Goal: Information Seeking & Learning: Learn about a topic

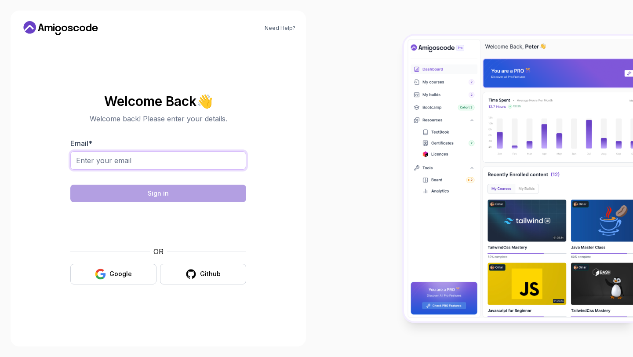
click at [147, 152] on input "Email *" at bounding box center [158, 160] width 176 height 18
type input "bkrisz2210@gmail.com"
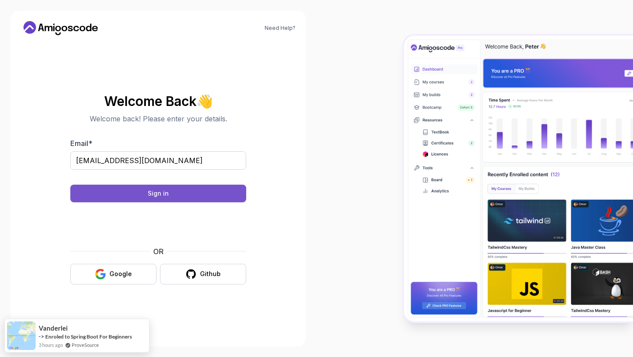
click at [224, 199] on button "Sign in" at bounding box center [158, 194] width 176 height 18
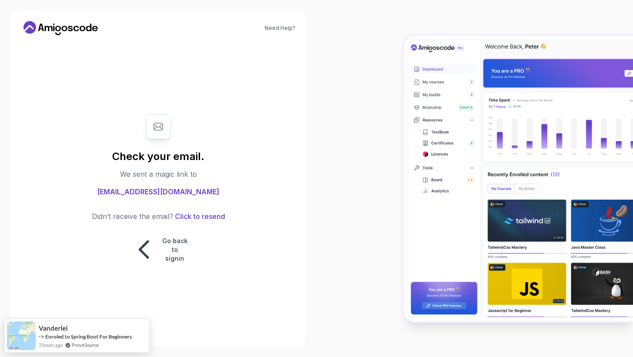
click at [442, 105] on body "Need Help? Check your email. We sent a magic link to bkrisz2210@gmail.com Didn’…" at bounding box center [316, 178] width 633 height 357
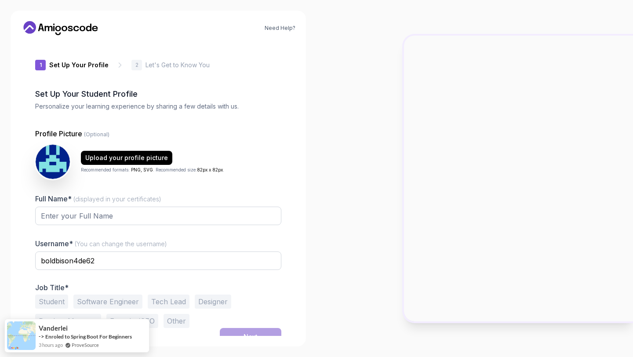
scroll to position [10, 0]
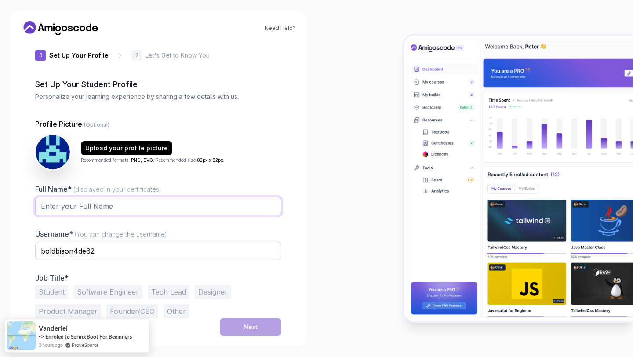
click at [195, 204] on input "Full Name* (displayed in your certificates)" at bounding box center [158, 206] width 246 height 18
click at [201, 204] on input "Full Name* (displayed in your certificates)" at bounding box center [158, 206] width 246 height 18
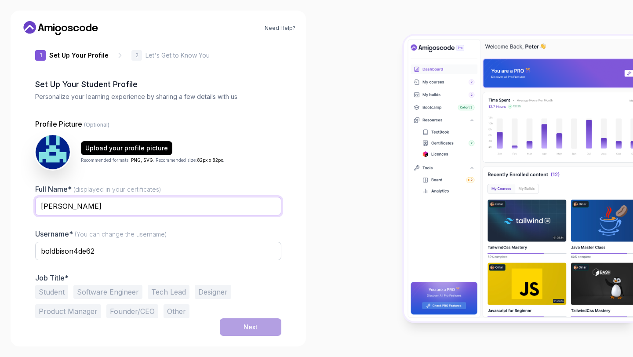
type input "[PERSON_NAME]"
click at [51, 292] on button "Student" at bounding box center [51, 292] width 33 height 14
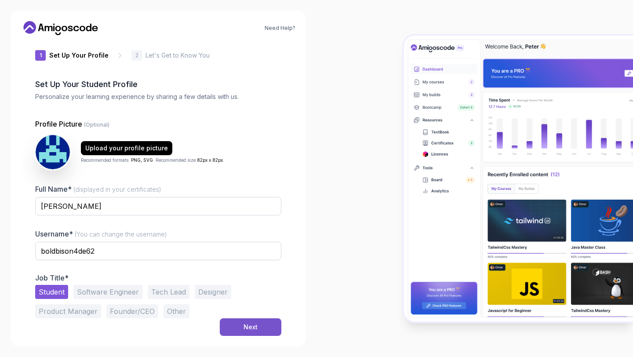
click at [228, 329] on button "Next" at bounding box center [251, 327] width 62 height 18
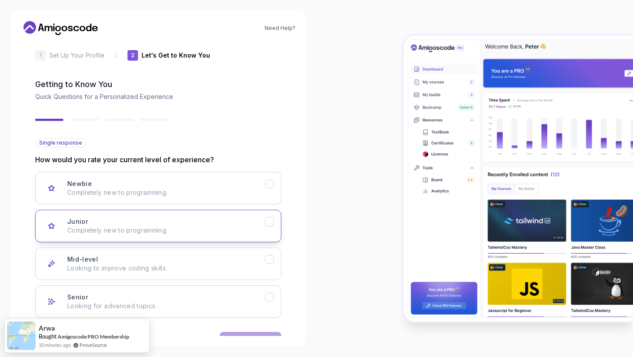
click at [211, 221] on div "Junior Completely new to programming." at bounding box center [166, 226] width 198 height 18
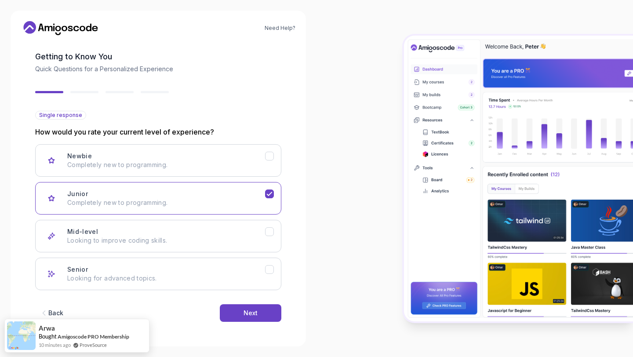
click at [245, 302] on div "Back Next" at bounding box center [158, 313] width 246 height 46
click at [247, 306] on button "Next" at bounding box center [251, 313] width 62 height 18
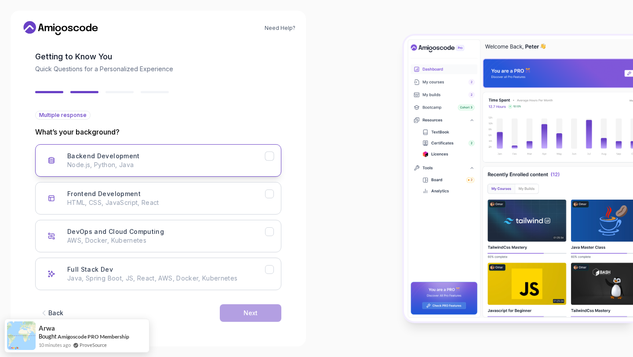
click at [203, 164] on p "Node.js, Python, Java" at bounding box center [166, 164] width 198 height 9
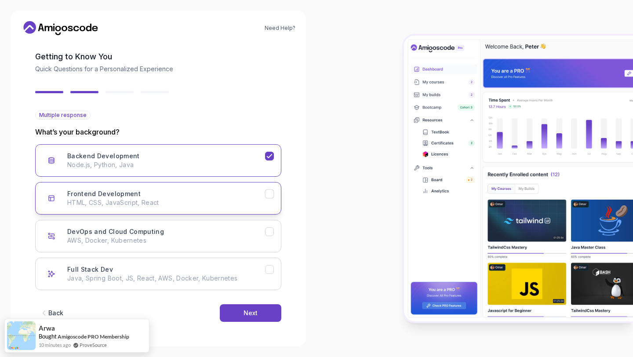
click at [216, 204] on p "HTML, CSS, JavaScript, React" at bounding box center [166, 202] width 198 height 9
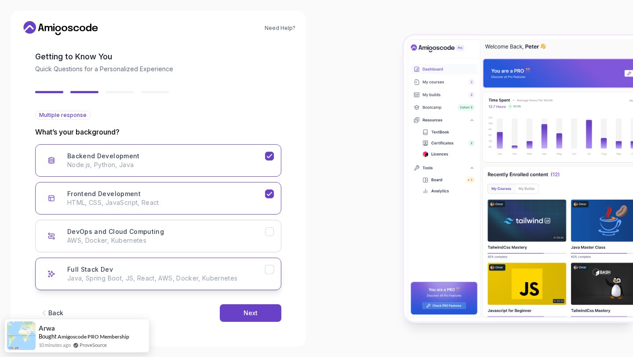
click at [256, 264] on button "Full Stack Dev Java, Spring Boot, JS, React, AWS, Docker, Kubernetes" at bounding box center [158, 273] width 246 height 33
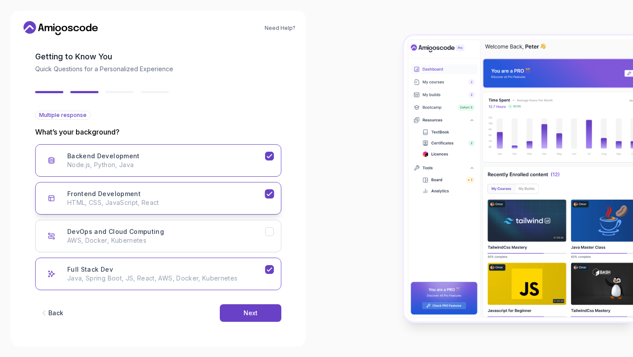
click at [267, 185] on button "Frontend Development HTML, CSS, JavaScript, React" at bounding box center [158, 198] width 246 height 33
click at [252, 162] on p "Node.js, Python, Java" at bounding box center [166, 164] width 198 height 9
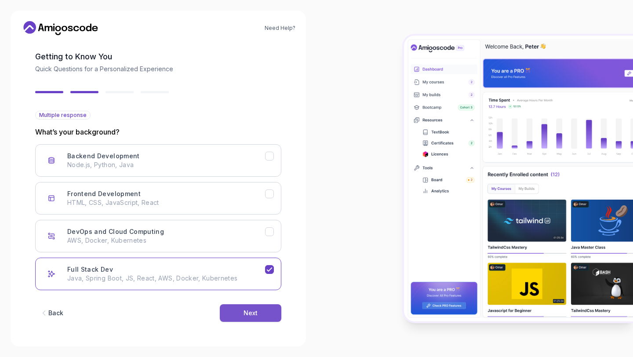
click at [251, 318] on button "Next" at bounding box center [251, 313] width 62 height 18
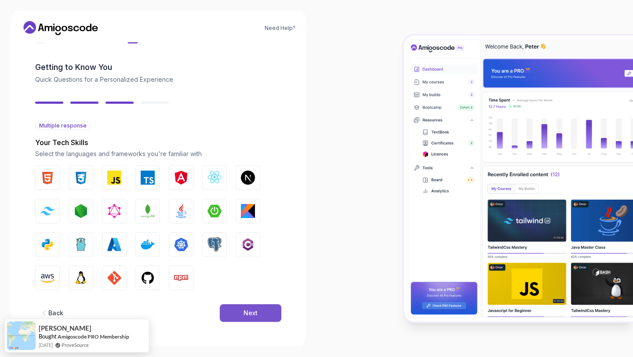
click at [241, 310] on button "Next" at bounding box center [251, 313] width 62 height 18
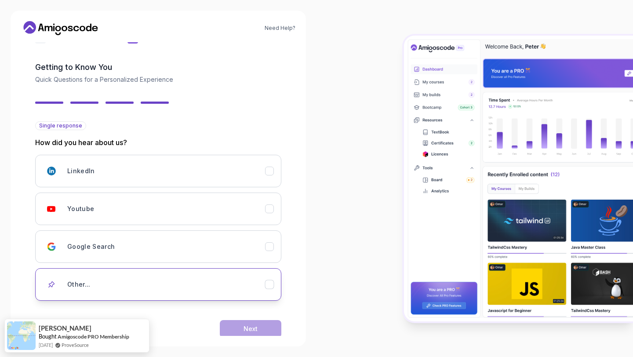
click at [231, 281] on div "Other..." at bounding box center [166, 284] width 198 height 18
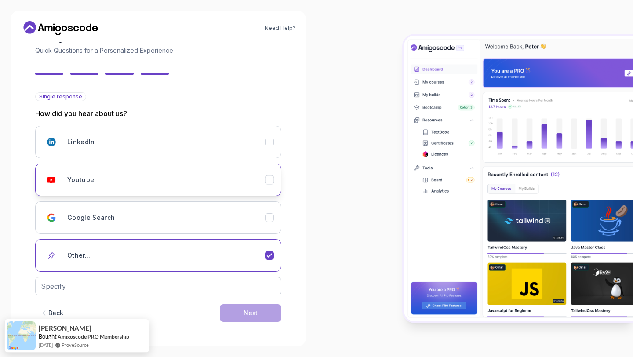
click at [232, 189] on button "Youtube" at bounding box center [158, 179] width 246 height 33
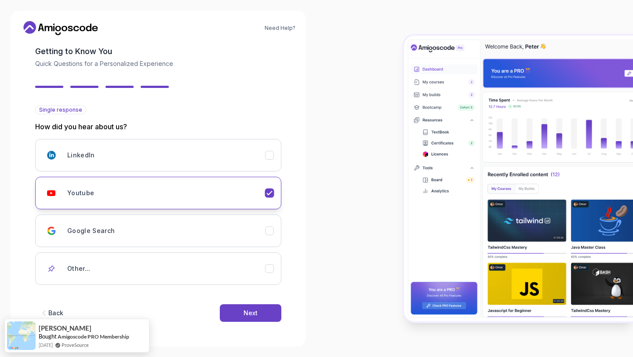
scroll to position [43, 0]
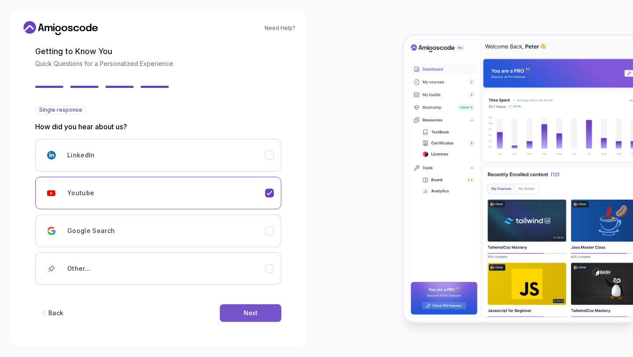
click at [234, 310] on button "Next" at bounding box center [251, 313] width 62 height 18
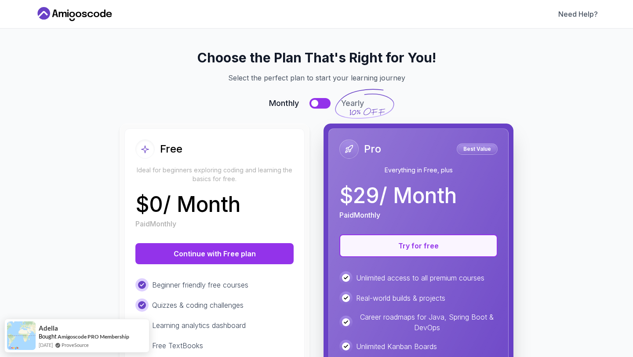
click at [375, 251] on button "Try for free" at bounding box center [418, 245] width 158 height 23
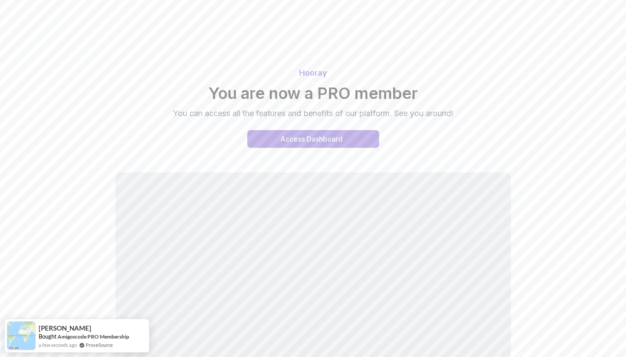
click at [299, 139] on div "Access Dashboard" at bounding box center [311, 139] width 62 height 11
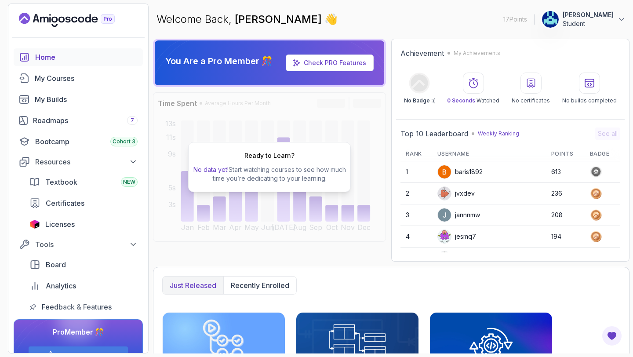
click at [608, 18] on p "[PERSON_NAME]" at bounding box center [587, 15] width 51 height 9
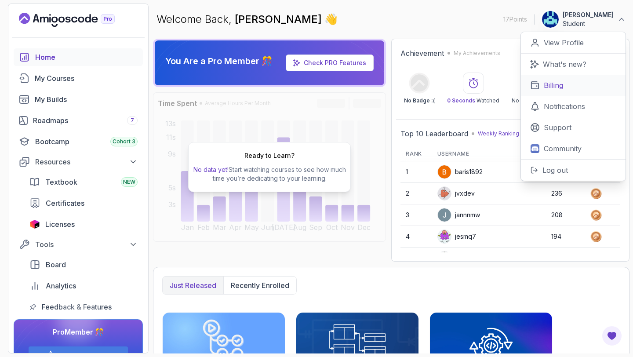
click at [556, 87] on p "Billing" at bounding box center [552, 85] width 19 height 11
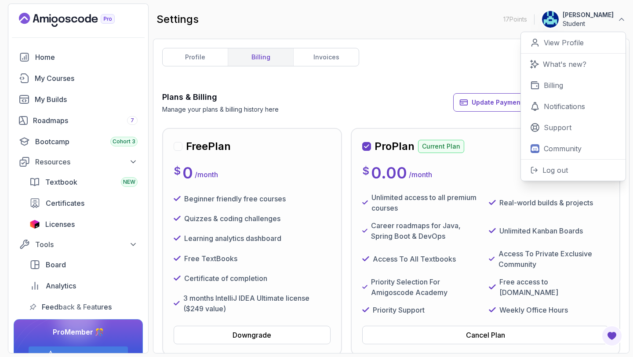
click at [347, 101] on div "Plans & Billing Manage your plans & billing history here Update Payment Details…" at bounding box center [391, 102] width 458 height 23
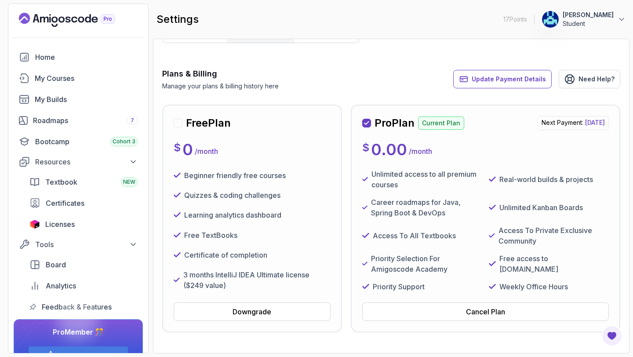
scroll to position [24, 0]
click at [486, 307] on div "Cancel Plan" at bounding box center [485, 311] width 39 height 11
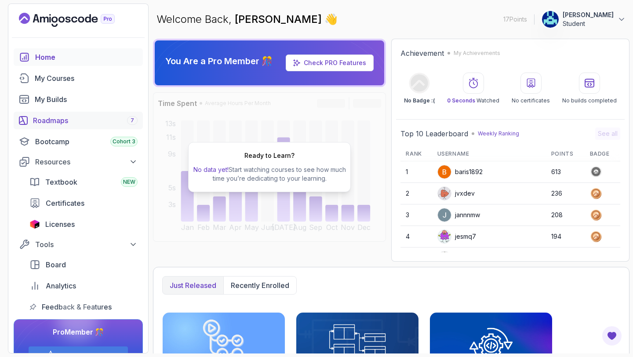
click at [102, 118] on div "Roadmaps 7" at bounding box center [85, 120] width 105 height 11
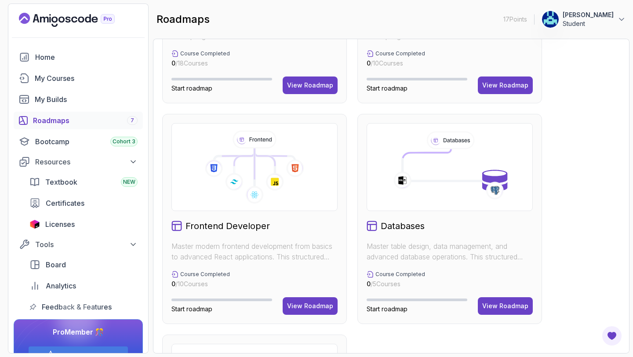
scroll to position [377, 0]
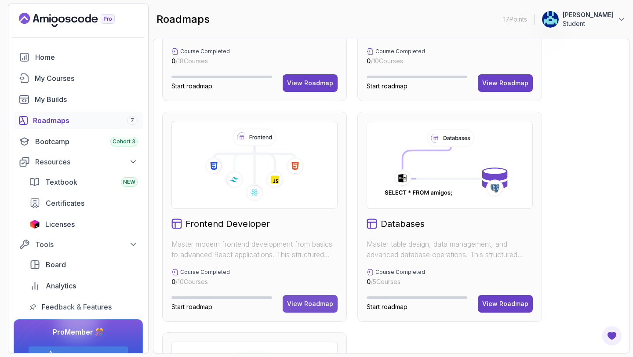
click at [302, 305] on div "View Roadmap" at bounding box center [310, 303] width 46 height 9
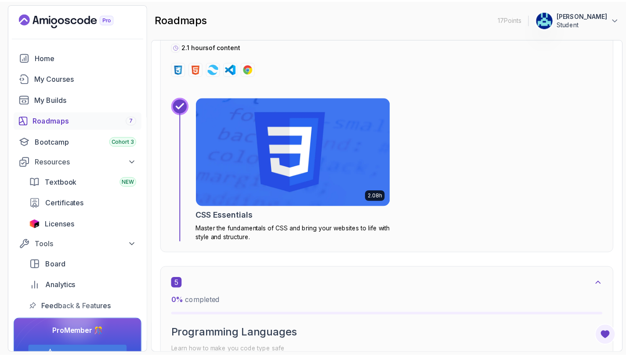
scroll to position [1410, 0]
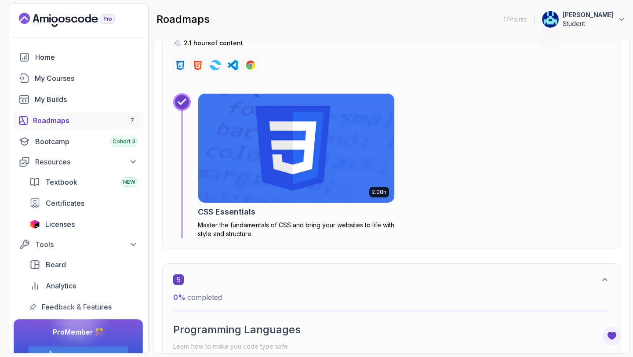
click at [291, 178] on img at bounding box center [296, 148] width 206 height 114
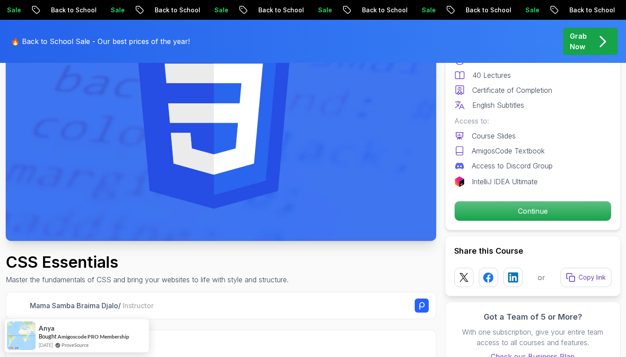
scroll to position [117, 0]
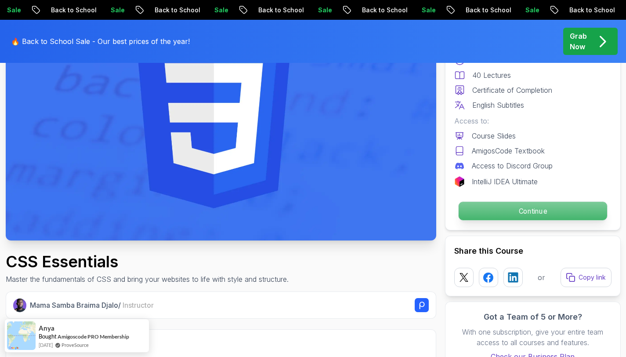
click at [492, 202] on p "Continue" at bounding box center [532, 211] width 149 height 18
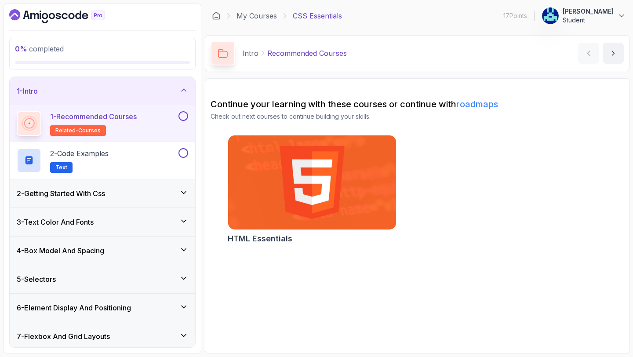
click at [183, 114] on button at bounding box center [183, 116] width 10 height 10
click at [162, 153] on div "2 - Code Examples Text" at bounding box center [97, 160] width 160 height 25
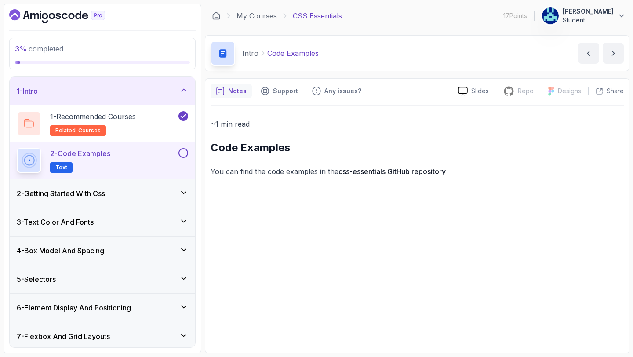
click at [184, 153] on button at bounding box center [183, 153] width 10 height 10
click at [127, 187] on div "2 - Getting Started With Css" at bounding box center [102, 193] width 185 height 28
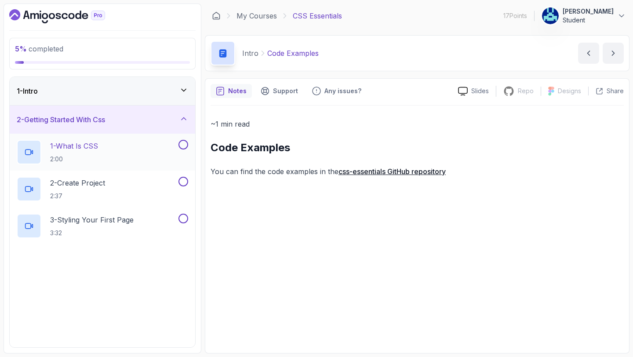
click at [119, 149] on div "1 - What Is CSS 2:00" at bounding box center [97, 152] width 160 height 25
